Goal: Task Accomplishment & Management: Complete application form

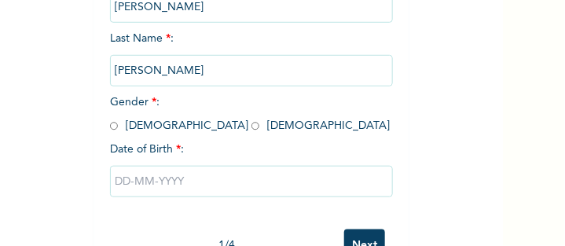
scroll to position [233, 0]
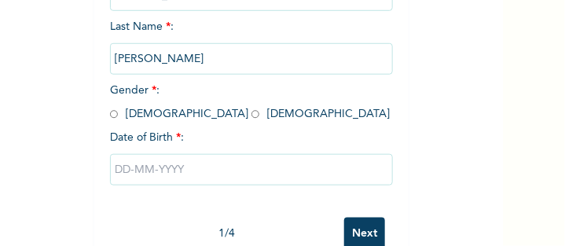
click at [110, 114] on input "radio" at bounding box center [114, 114] width 8 height 15
radio input "true"
click at [125, 174] on input "text" at bounding box center [251, 169] width 283 height 31
select select "7"
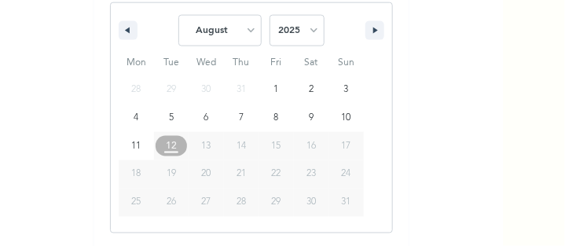
scroll to position [434, 0]
type input "[DATE]"
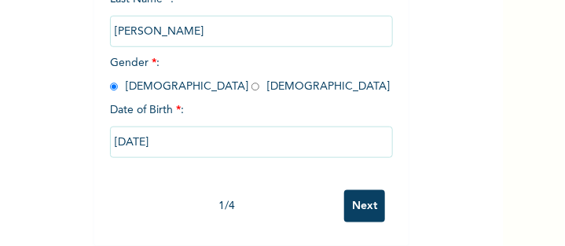
scroll to position [273, 0]
click at [176, 134] on input "[DATE]" at bounding box center [251, 141] width 283 height 31
select select "7"
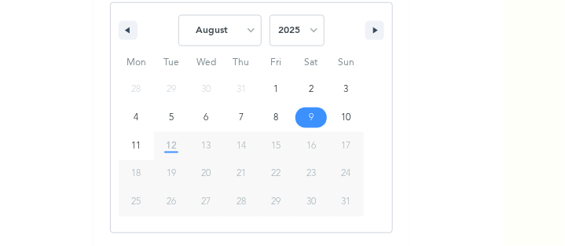
scroll to position [434, 0]
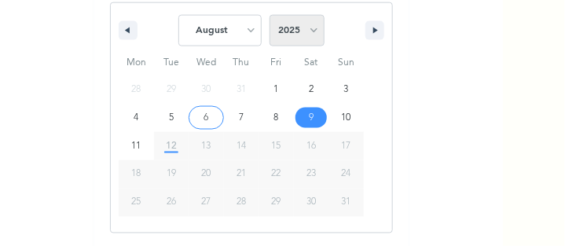
click at [302, 29] on select "2025 2024 2023 2022 2021 2020 2019 2018 2017 2016 2015 2014 2013 2012 2011 2010…" at bounding box center [296, 30] width 55 height 31
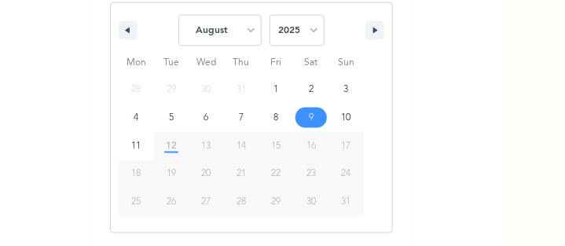
select select "1980"
click at [269, 15] on select "2025 2024 2023 2022 2021 2020 2019 2018 2017 2016 2015 2014 2013 2012 2011 2010…" at bounding box center [296, 30] width 55 height 31
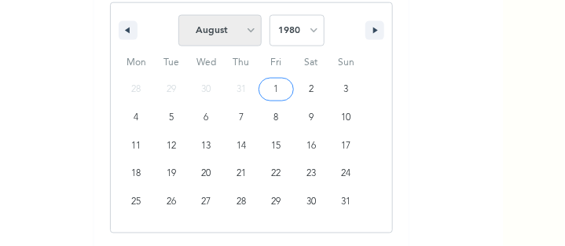
click at [246, 29] on select "January February March April May June July August September October November De…" at bounding box center [219, 30] width 83 height 31
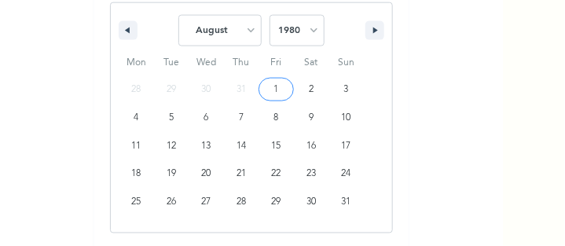
select select "3"
click at [178, 15] on select "January February March April May June July August September October November De…" at bounding box center [219, 30] width 83 height 31
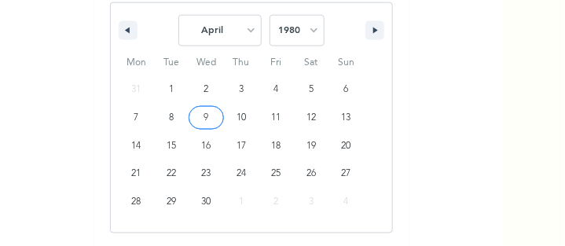
type input "[DATE]"
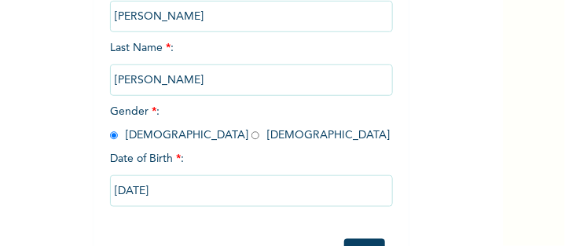
scroll to position [273, 0]
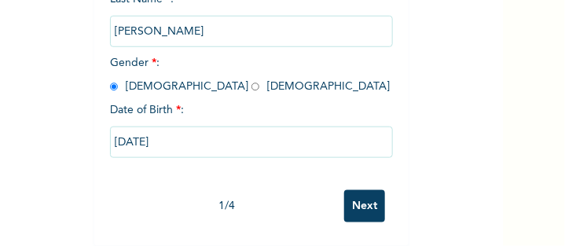
click at [367, 191] on input "Next" at bounding box center [364, 206] width 41 height 32
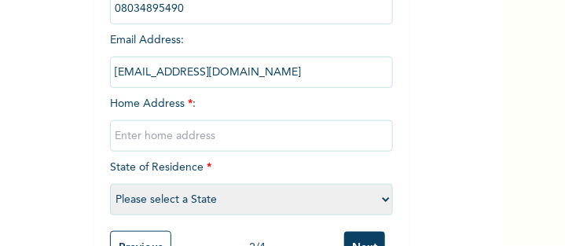
scroll to position [222, 0]
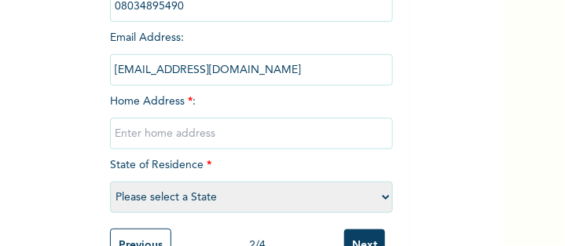
click at [198, 133] on input "text" at bounding box center [251, 133] width 283 height 31
type input "P"
type input "p"
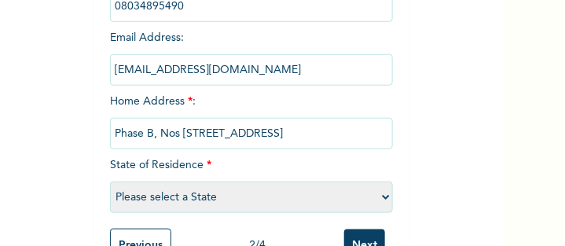
type input "Phase B, Nos [STREET_ADDRESS]"
click at [378, 197] on select "Please select a State [PERSON_NAME] (FCT) [PERSON_NAME] Ibom [GEOGRAPHIC_DATA] …" at bounding box center [251, 196] width 283 height 31
select select "33"
click at [110, 181] on select "Please select a State [PERSON_NAME] (FCT) [PERSON_NAME] Ibom [GEOGRAPHIC_DATA] …" at bounding box center [251, 196] width 283 height 31
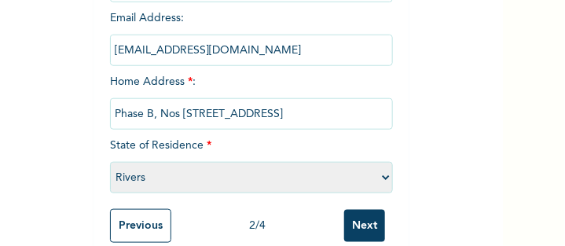
scroll to position [274, 0]
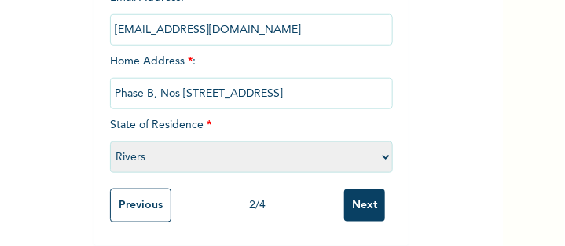
click at [356, 194] on input "Next" at bounding box center [364, 205] width 41 height 32
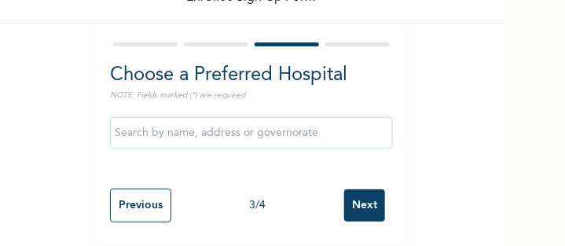
scroll to position [91, 0]
click at [288, 117] on input "text" at bounding box center [251, 132] width 283 height 31
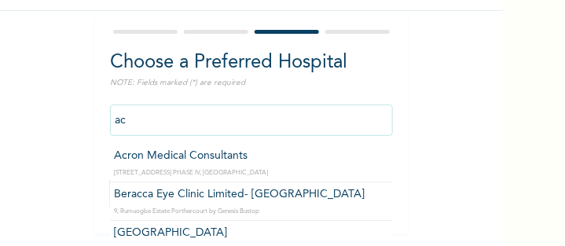
type input "a"
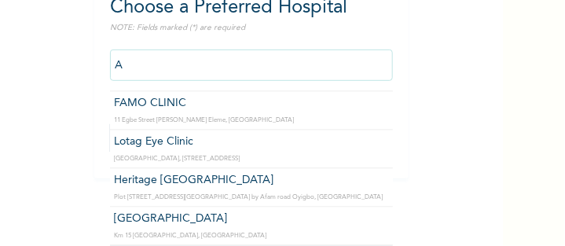
scroll to position [6737, 0]
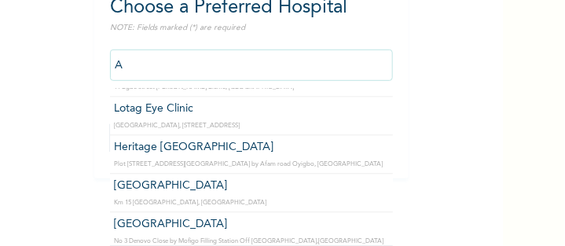
type input "[GEOGRAPHIC_DATA]"
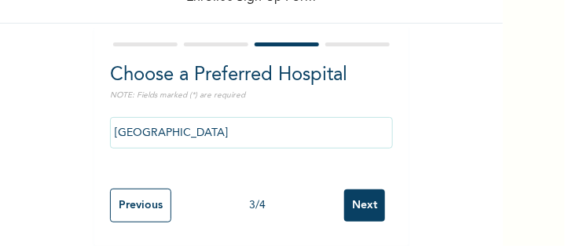
scroll to position [91, 0]
click at [360, 192] on input "Next" at bounding box center [364, 205] width 41 height 32
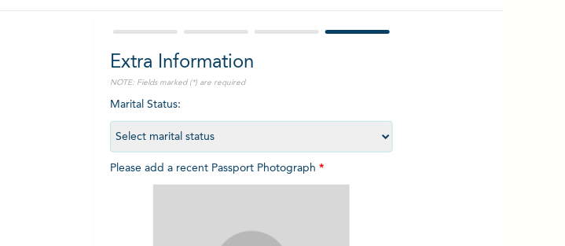
click at [378, 134] on select "Select marital status [DEMOGRAPHIC_DATA] Married [DEMOGRAPHIC_DATA] Widow/[DEMO…" at bounding box center [251, 136] width 283 height 31
select select "2"
click at [110, 121] on select "Select marital status [DEMOGRAPHIC_DATA] Married [DEMOGRAPHIC_DATA] Widow/[DEMO…" at bounding box center [251, 136] width 283 height 31
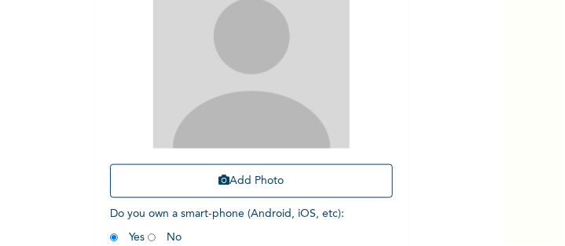
scroll to position [324, 0]
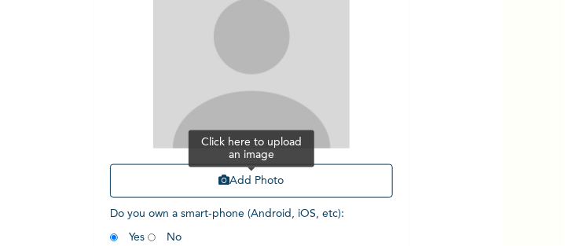
click at [263, 180] on button "Add Photo" at bounding box center [251, 181] width 283 height 34
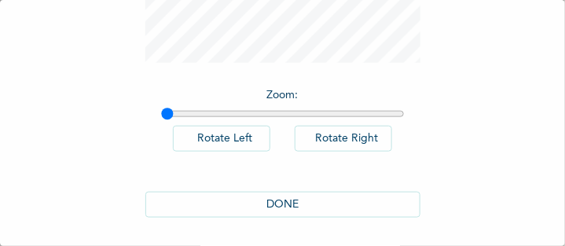
scroll to position [301, 0]
click at [309, 205] on button "DONE" at bounding box center [282, 204] width 275 height 26
click at [218, 115] on select "Select marital status [DEMOGRAPHIC_DATA] Married [DEMOGRAPHIC_DATA] Widow/[DEMO…" at bounding box center [251, 116] width 283 height 31
click at [237, 111] on select "Select marital status [DEMOGRAPHIC_DATA] Married [DEMOGRAPHIC_DATA] Widow/[DEMO…" at bounding box center [251, 116] width 283 height 31
